Goal: Share content

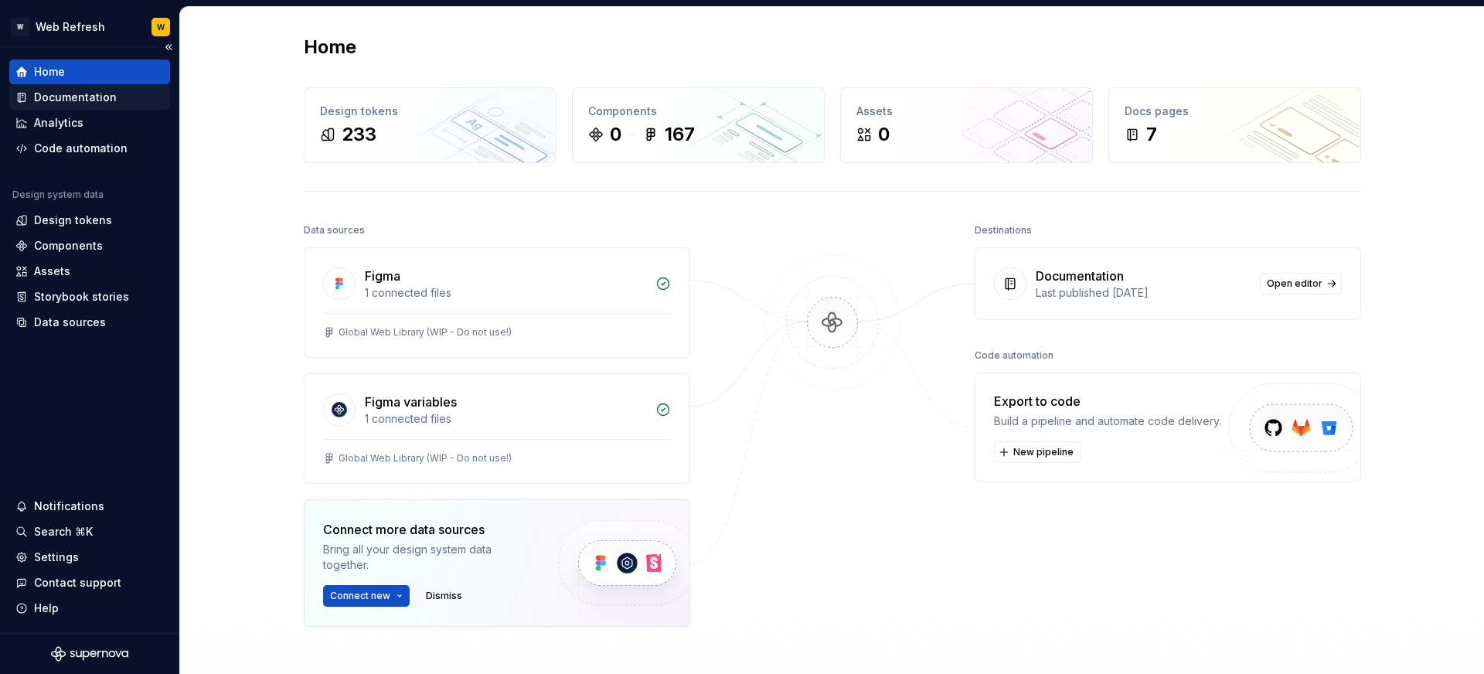
click at [77, 99] on div "Documentation" at bounding box center [75, 97] width 83 height 15
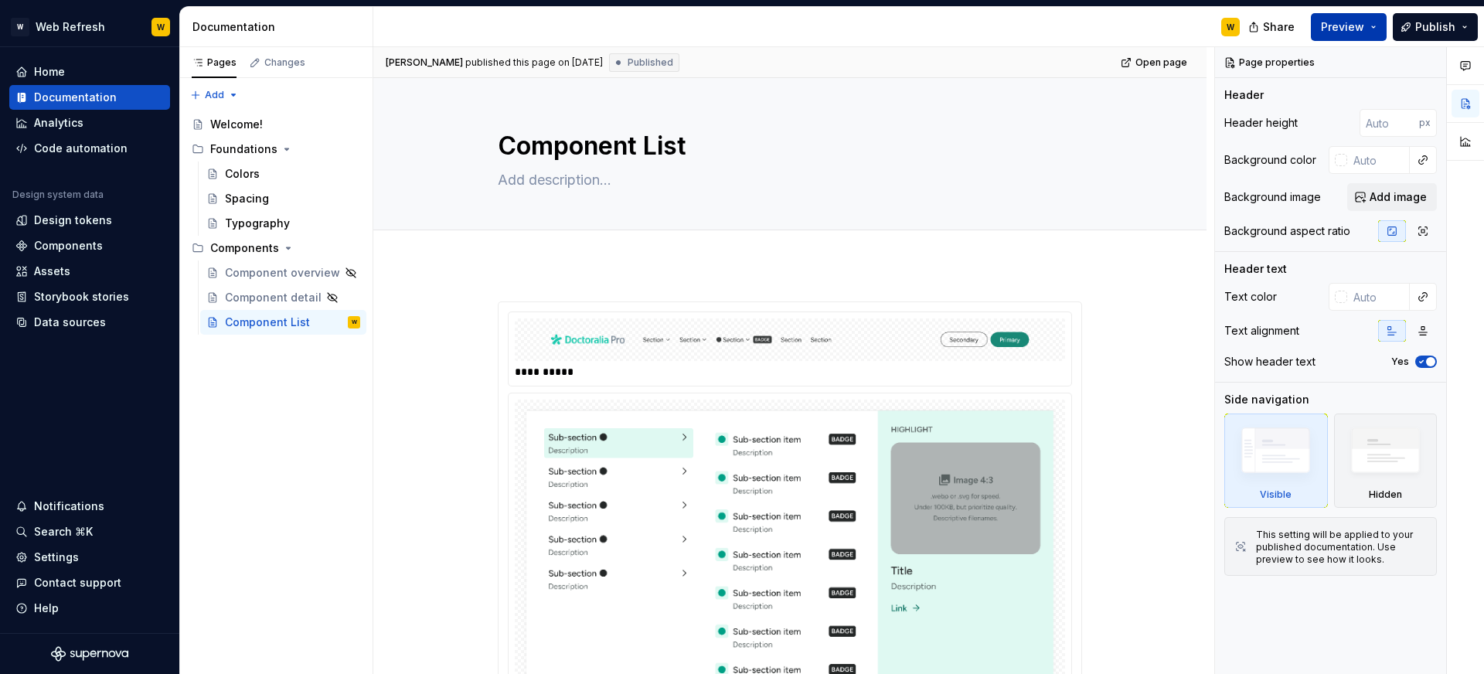
click at [1379, 26] on button "Preview" at bounding box center [1349, 27] width 76 height 28
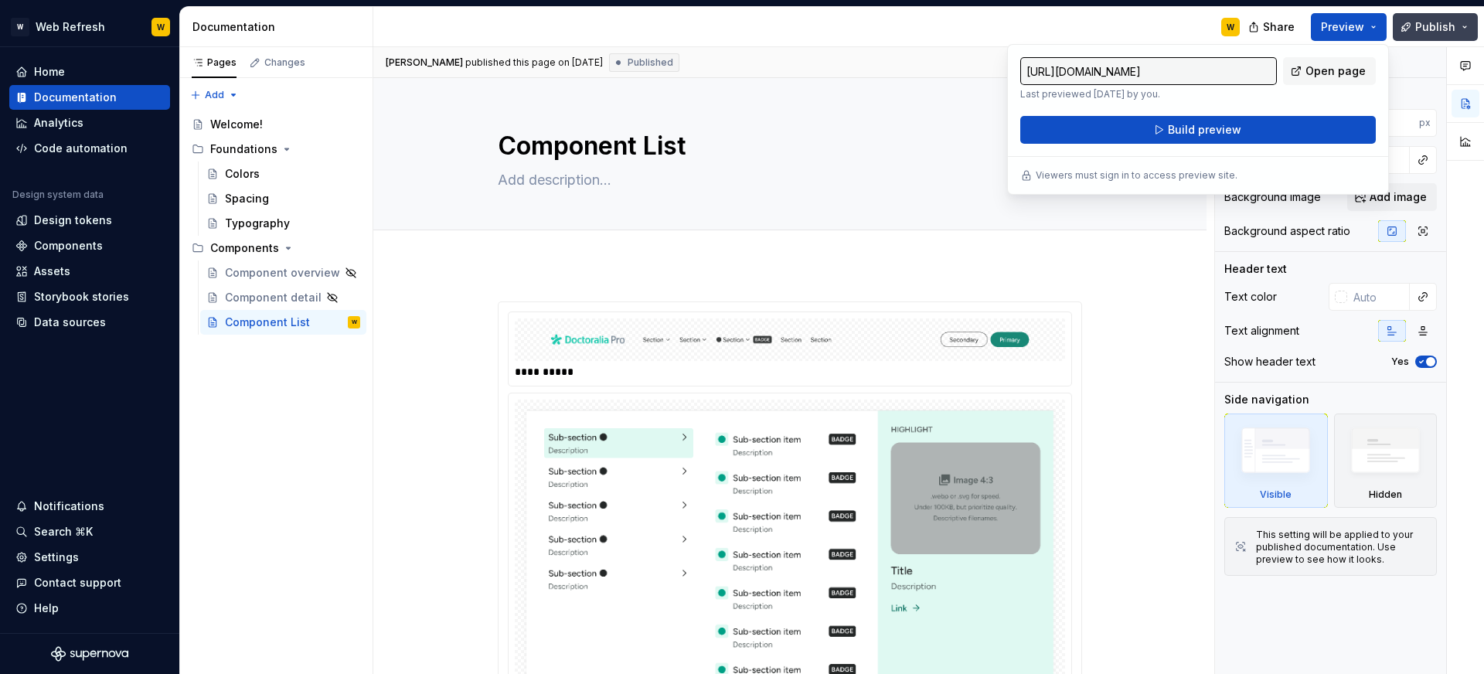
click at [1464, 26] on button "Publish" at bounding box center [1435, 27] width 85 height 28
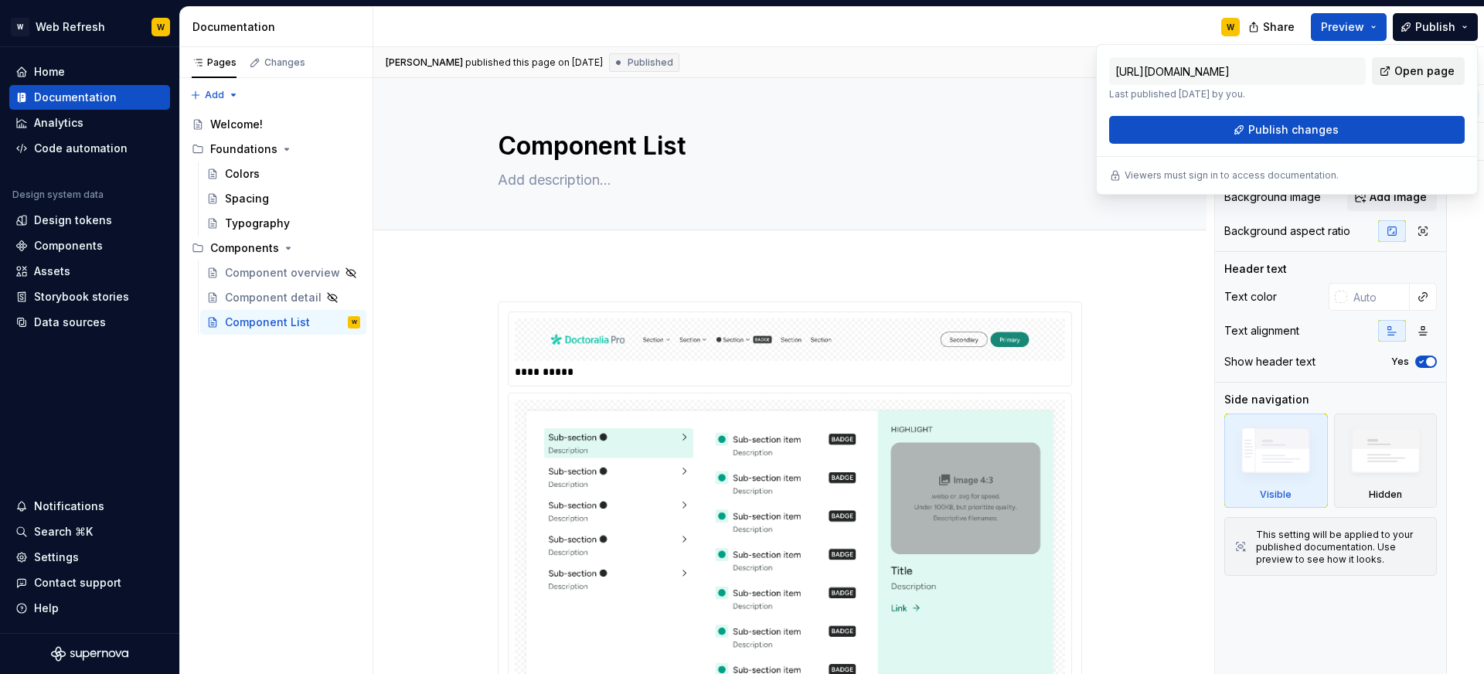
click at [1413, 70] on span "Open page" at bounding box center [1424, 70] width 60 height 15
click at [1274, 27] on span "Share" at bounding box center [1279, 26] width 32 height 15
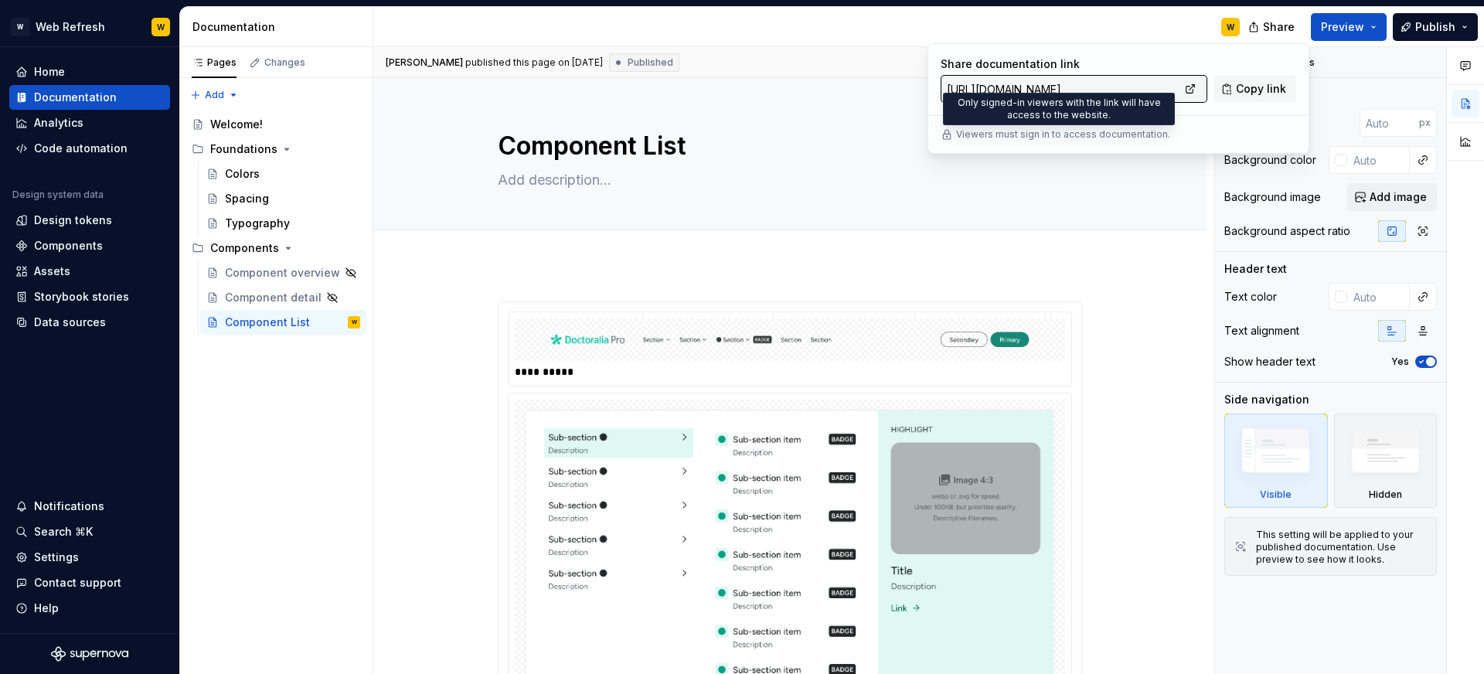
type textarea "*"
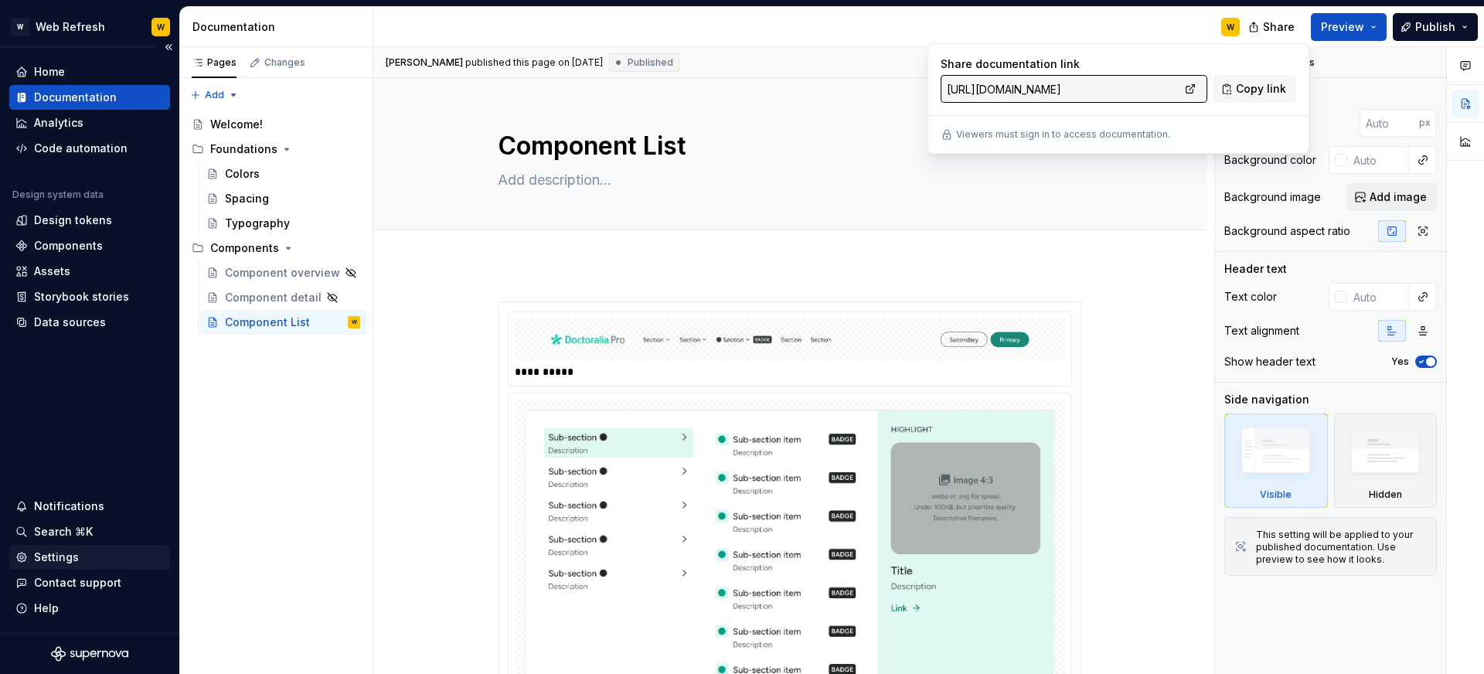
click at [39, 557] on div "Settings" at bounding box center [56, 556] width 45 height 15
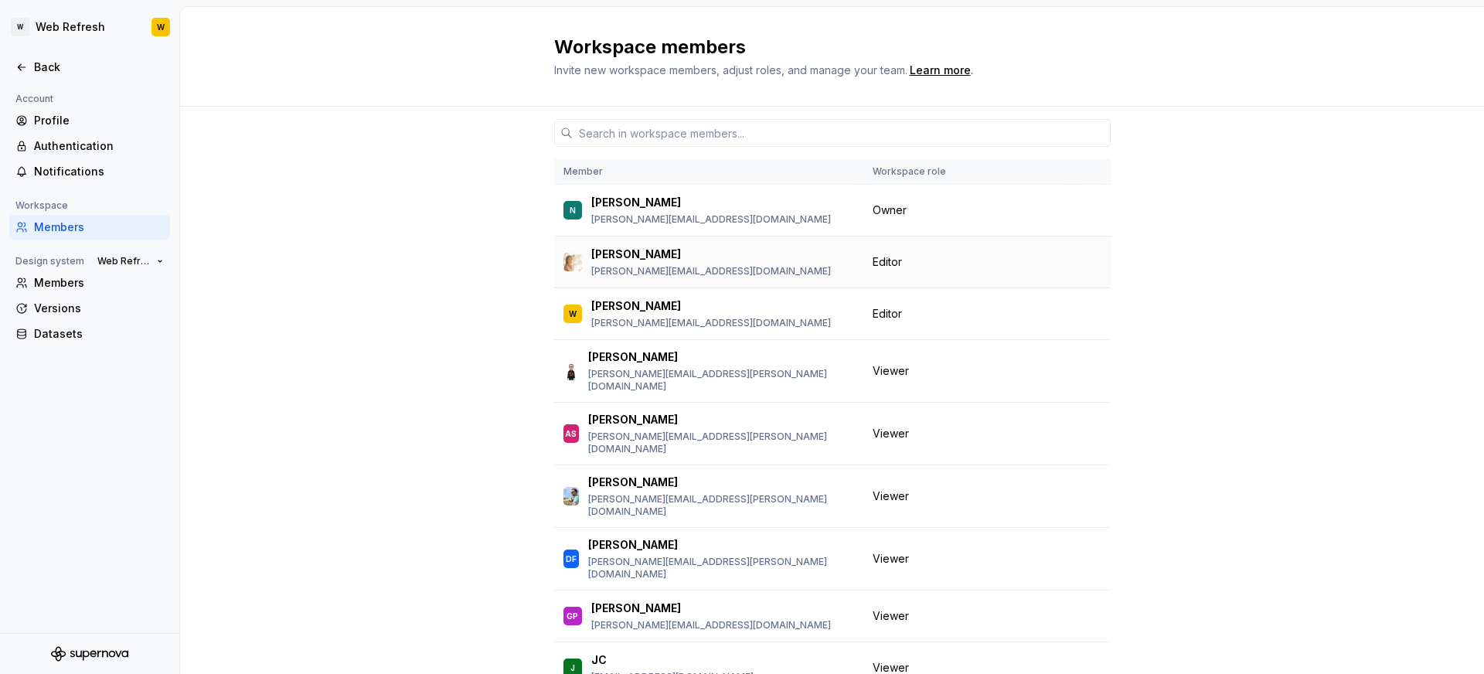
scroll to position [90, 0]
